Goal: Transaction & Acquisition: Purchase product/service

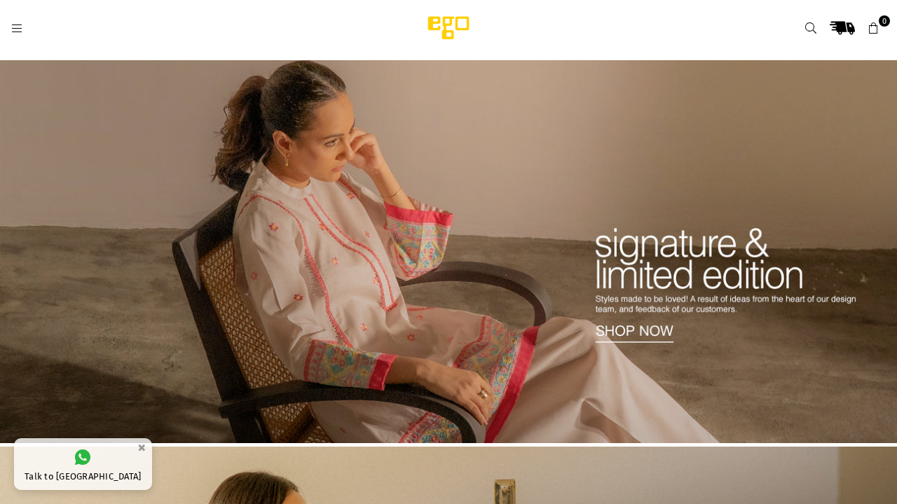
click at [18, 29] on icon at bounding box center [17, 28] width 13 height 13
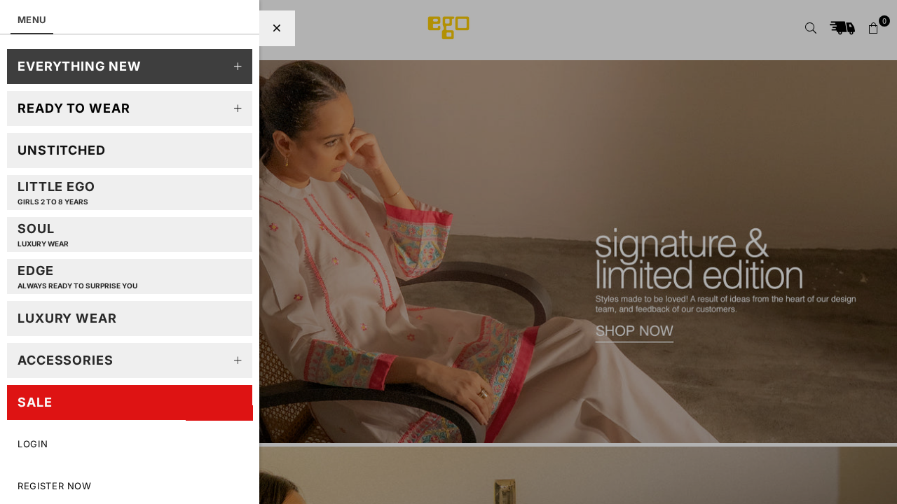
click at [43, 151] on div "Unstitched" at bounding box center [62, 150] width 88 height 16
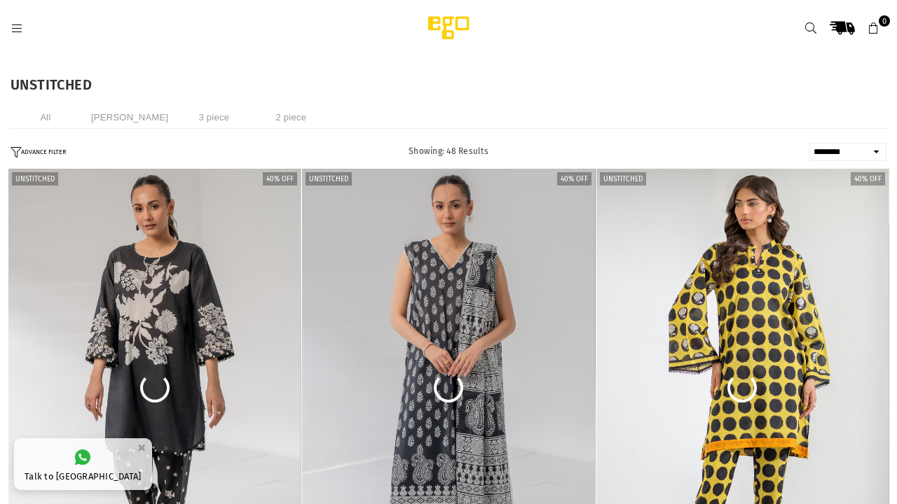
select select "**********"
click at [672, 144] on select "**********" at bounding box center [847, 152] width 77 height 18
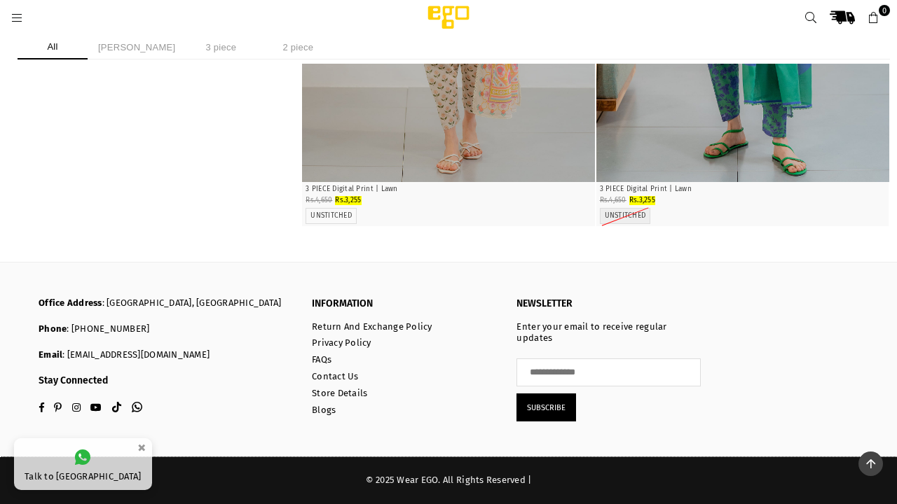
scroll to position [7340, 0]
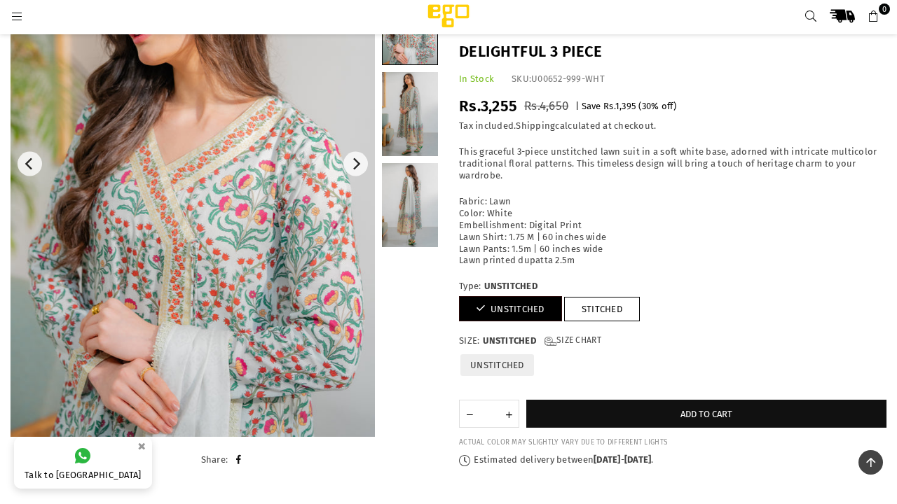
click at [343, 264] on img at bounding box center [193, 165] width 364 height 546
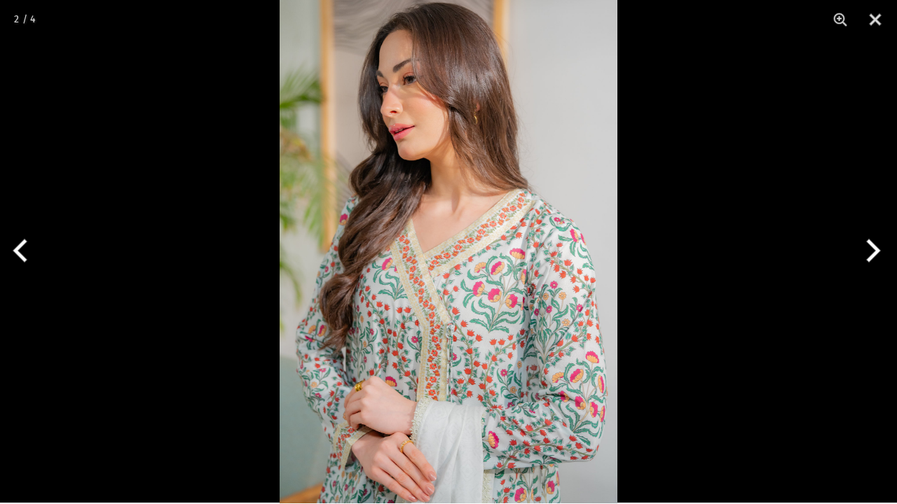
scroll to position [160, 0]
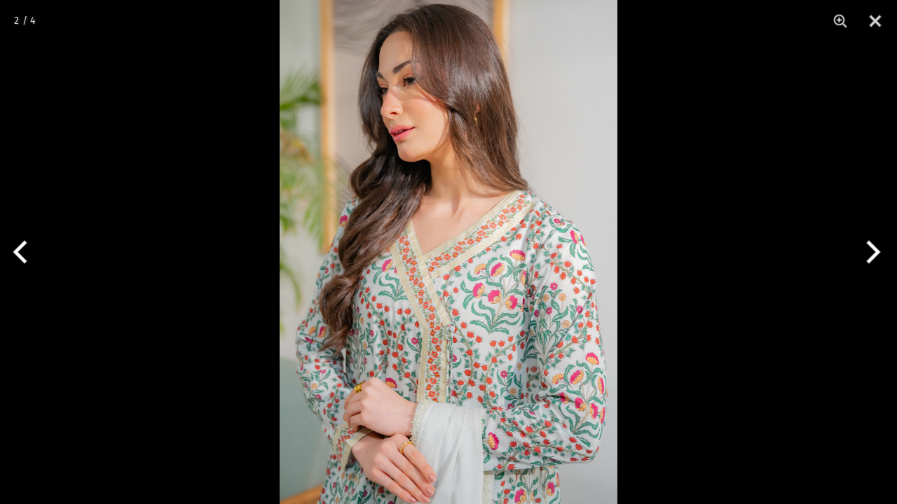
click at [432, 266] on img at bounding box center [448, 253] width 338 height 506
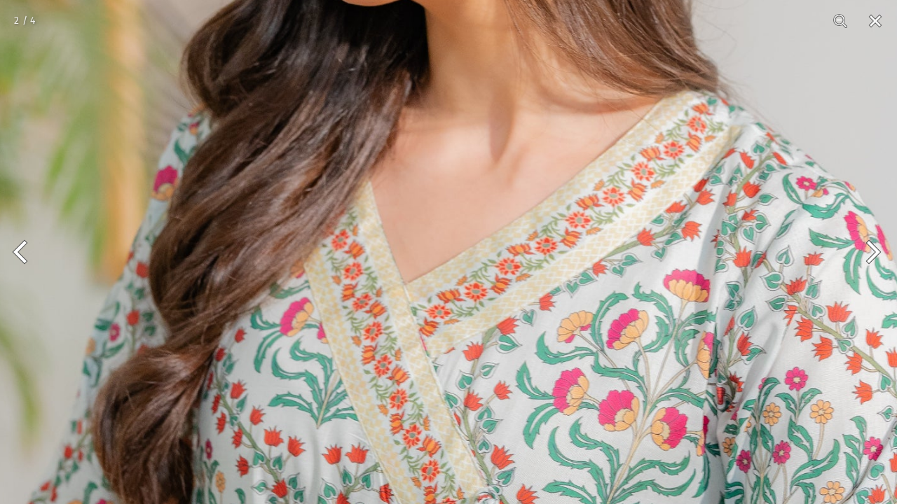
scroll to position [205, 0]
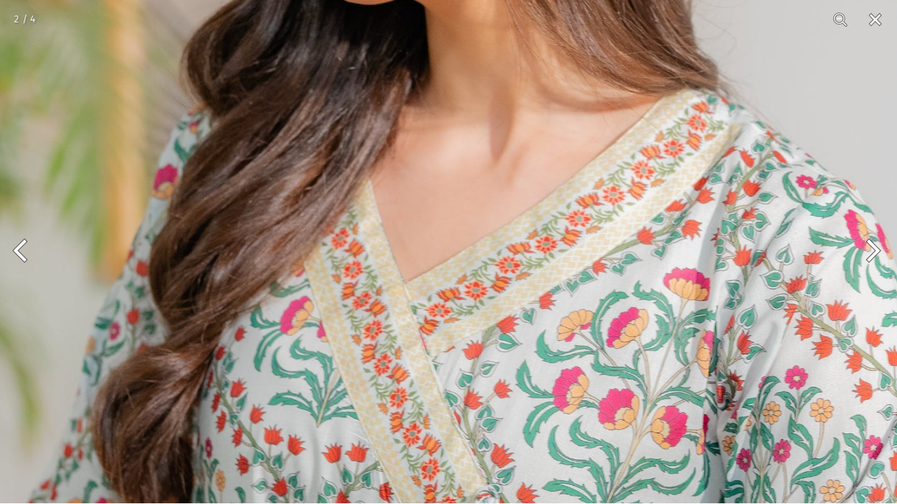
click at [553, 302] on img at bounding box center [479, 279] width 1013 height 1519
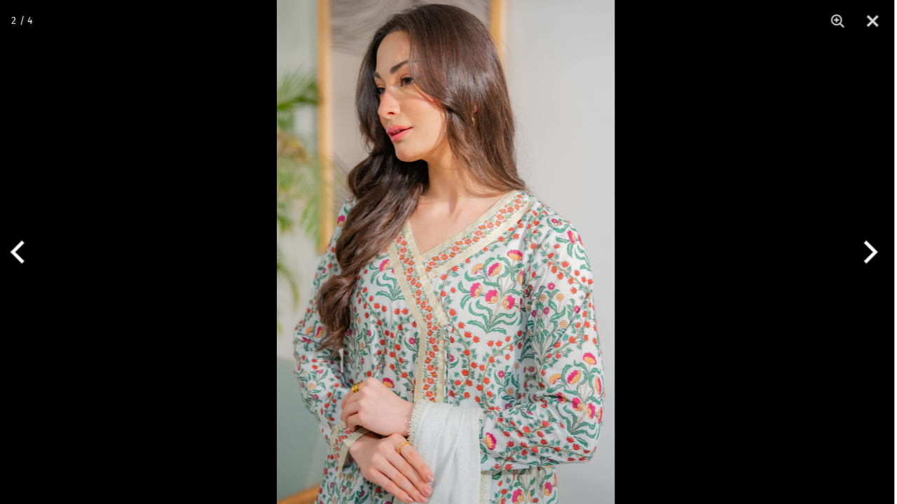
scroll to position [84, 0]
click at [876, 27] on button "Close" at bounding box center [874, 21] width 35 height 42
